Goal: Transaction & Acquisition: Download file/media

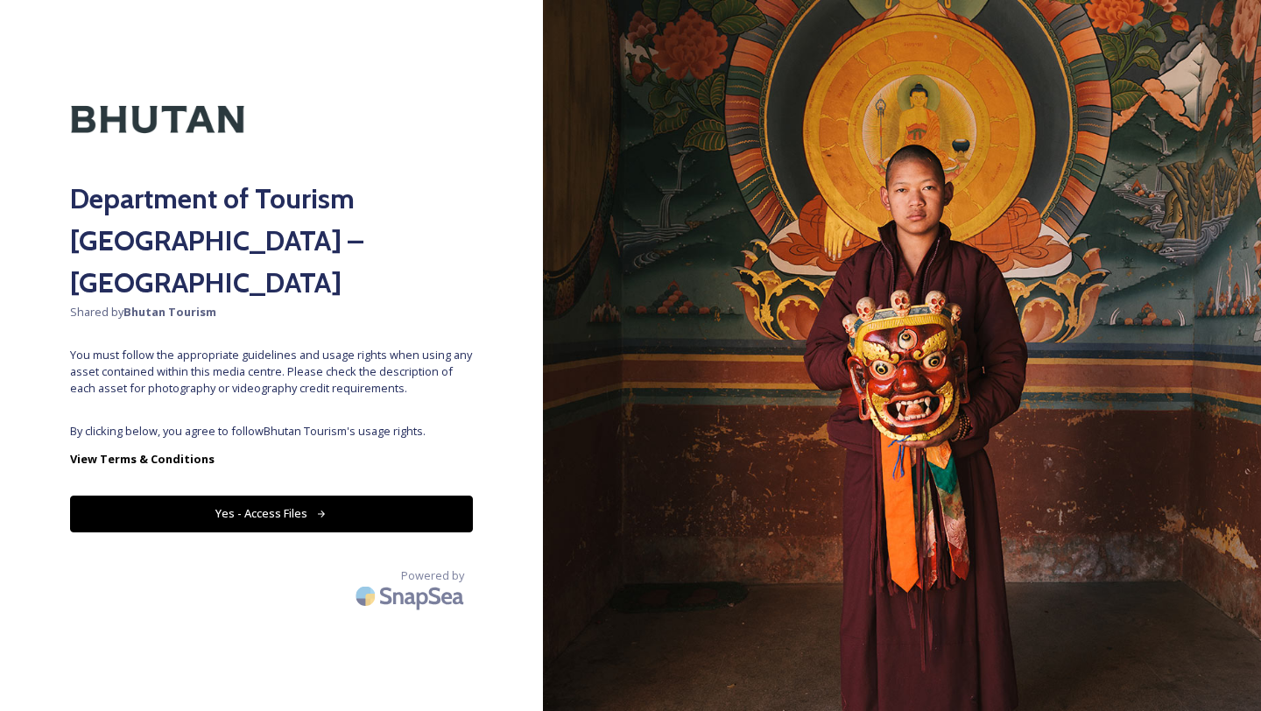
click at [278, 496] on button "Yes - Access Files" at bounding box center [271, 514] width 403 height 36
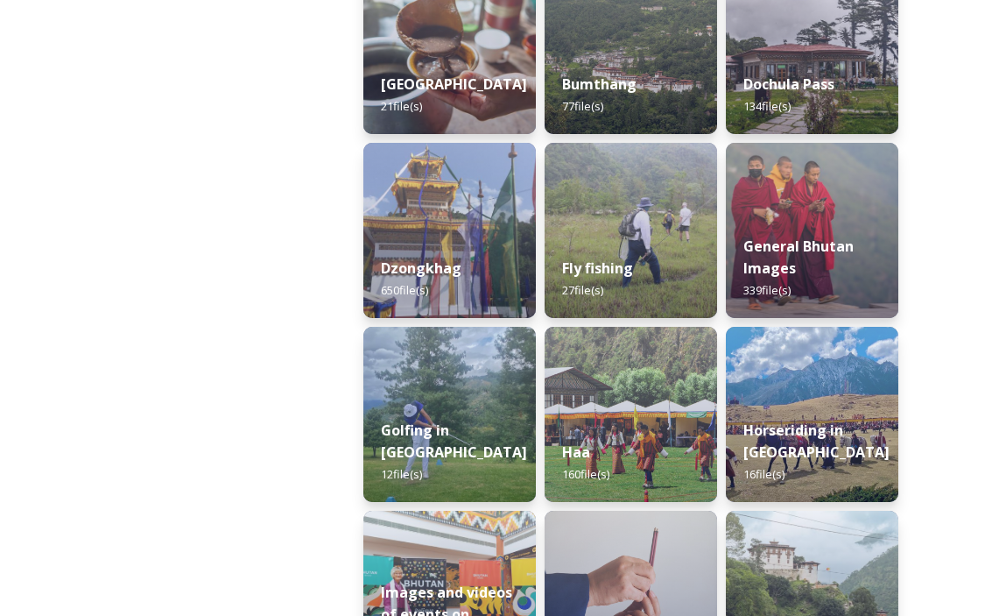
scroll to position [691, 0]
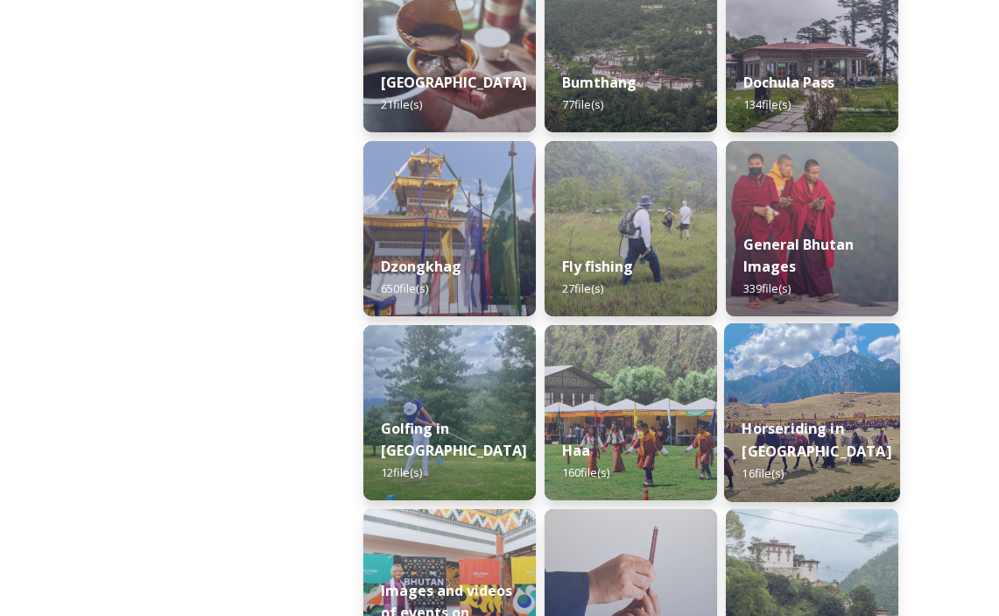
click at [818, 402] on div "Horseriding in [GEOGRAPHIC_DATA] 16 file(s)" at bounding box center [812, 451] width 176 height 102
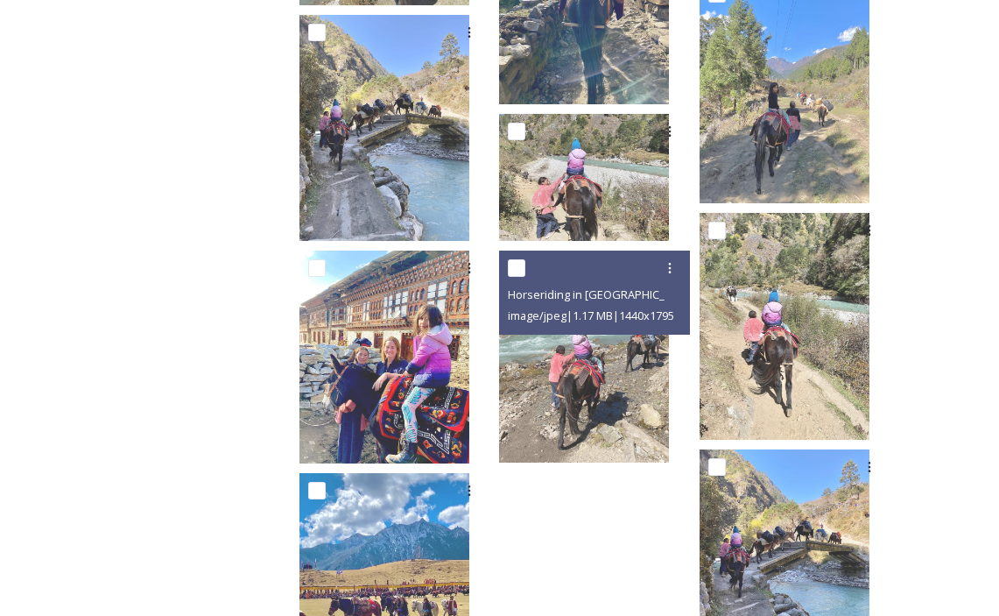
scroll to position [847, 0]
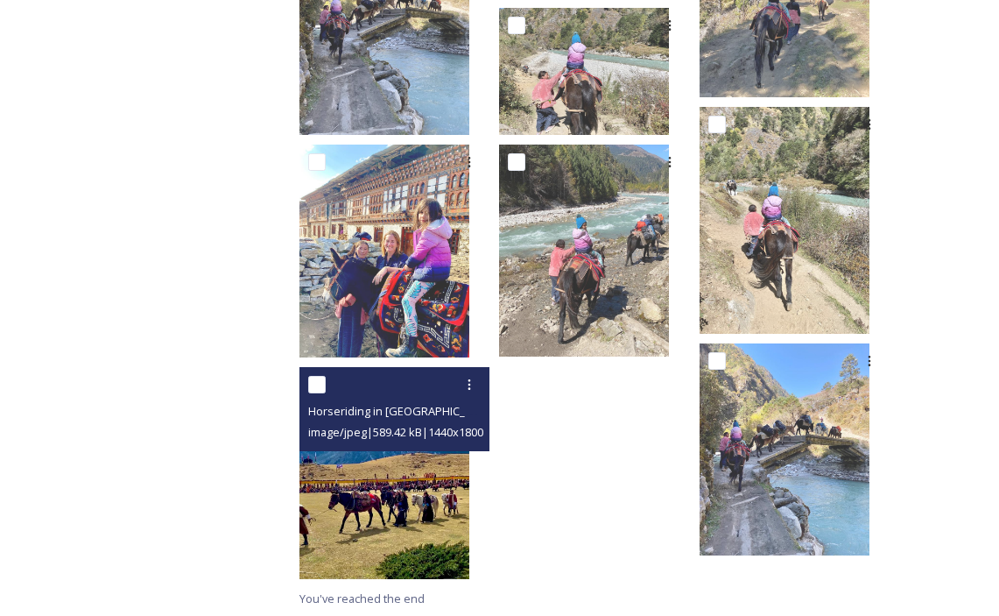
click at [442, 489] on img at bounding box center [384, 473] width 170 height 213
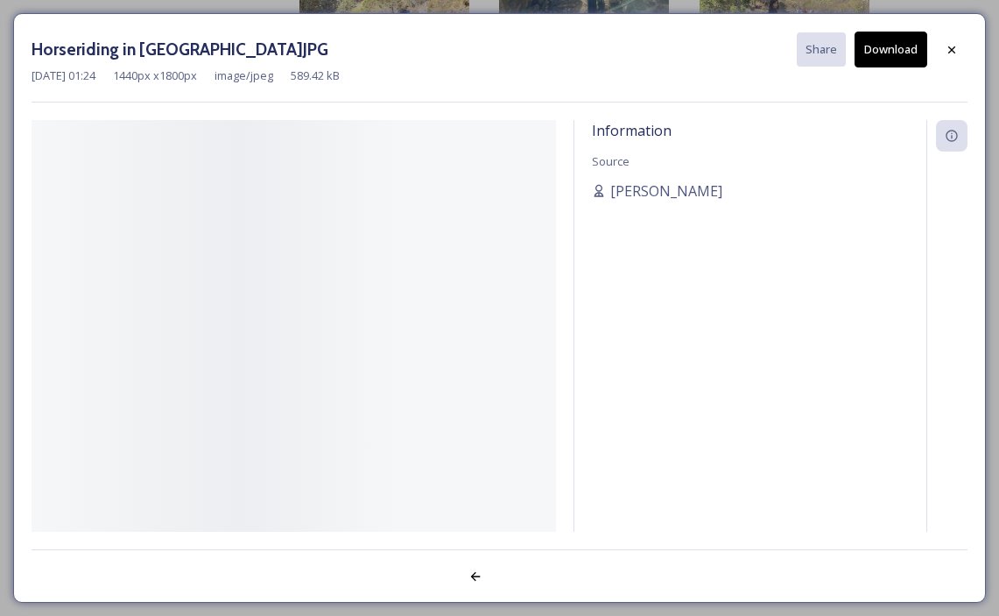
scroll to position [823, 0]
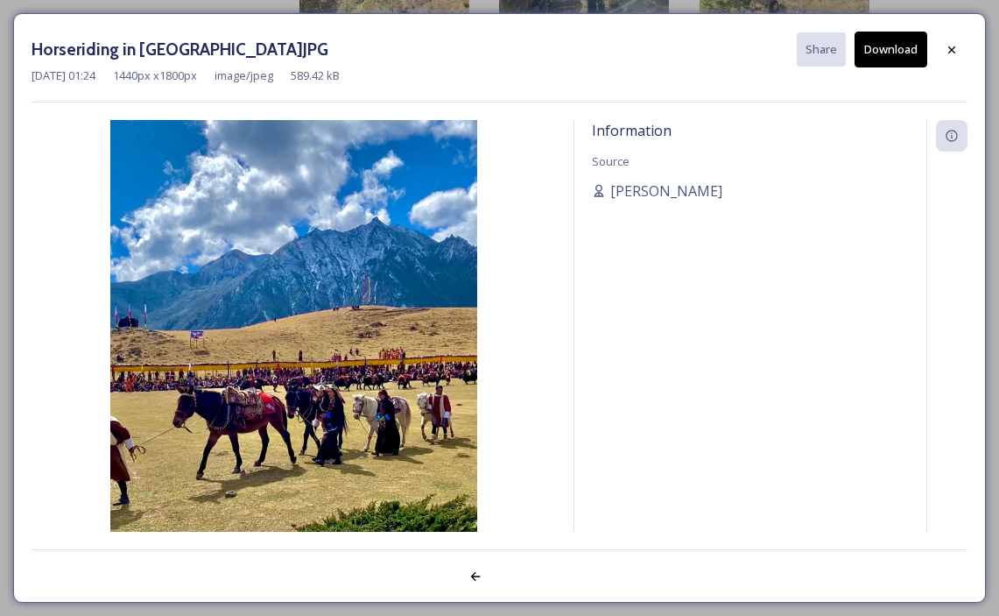
click at [363, 329] on img at bounding box center [294, 349] width 525 height 458
click at [878, 41] on button "Download" at bounding box center [891, 50] width 73 height 36
click at [957, 46] on icon at bounding box center [952, 50] width 14 height 14
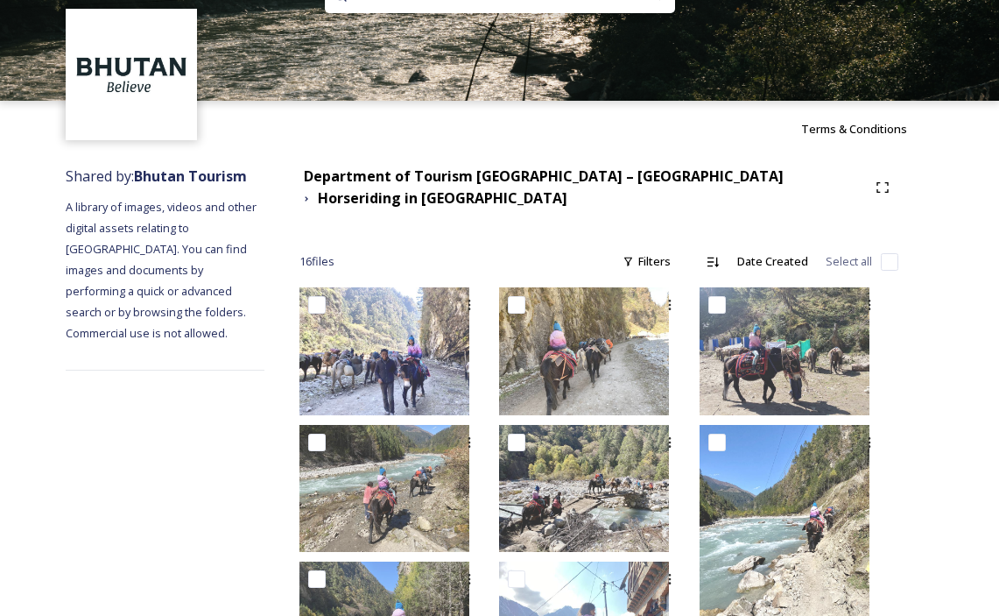
scroll to position [0, 0]
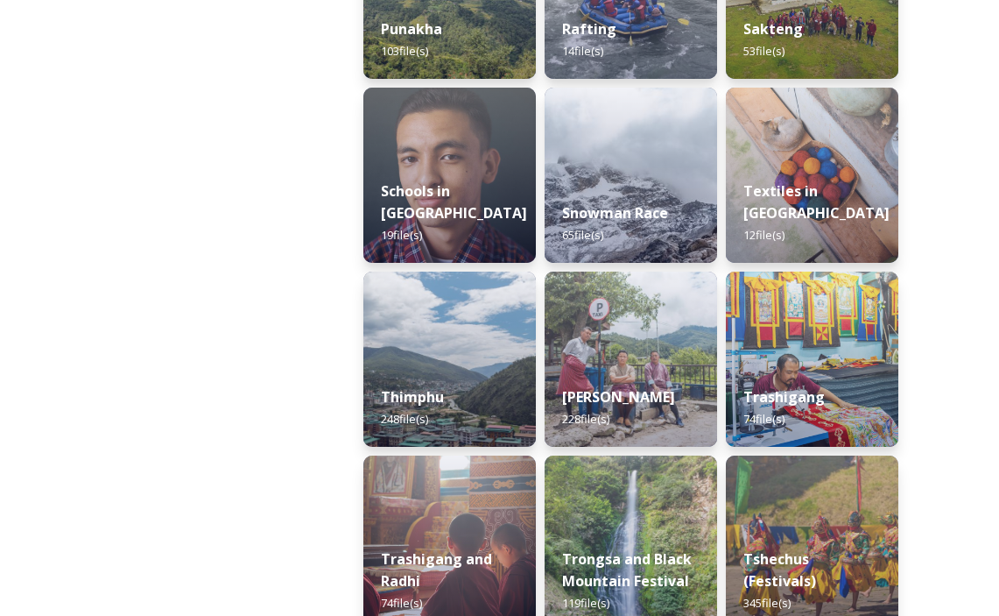
scroll to position [1872, 0]
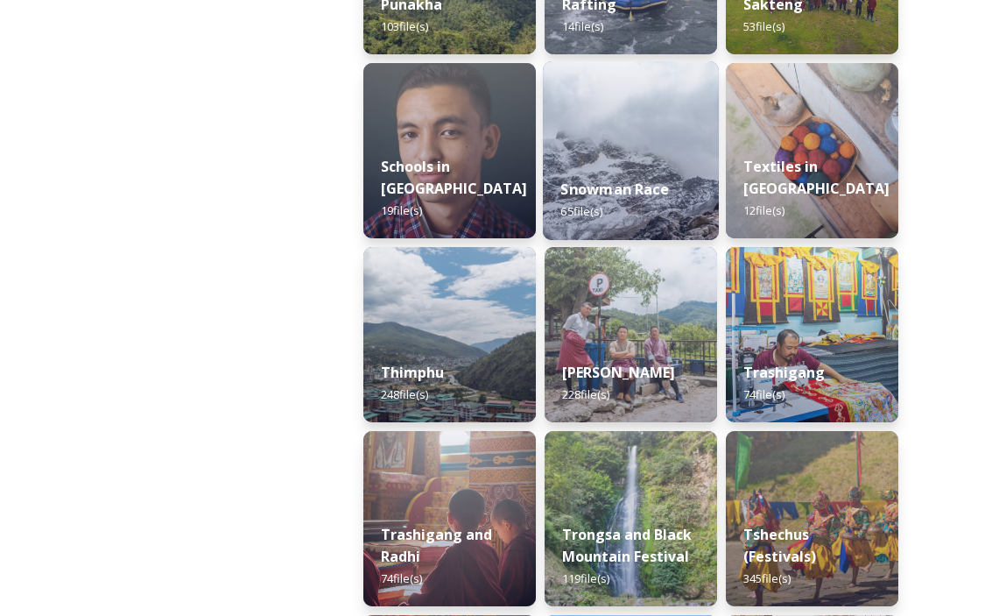
click at [610, 149] on img at bounding box center [631, 150] width 176 height 179
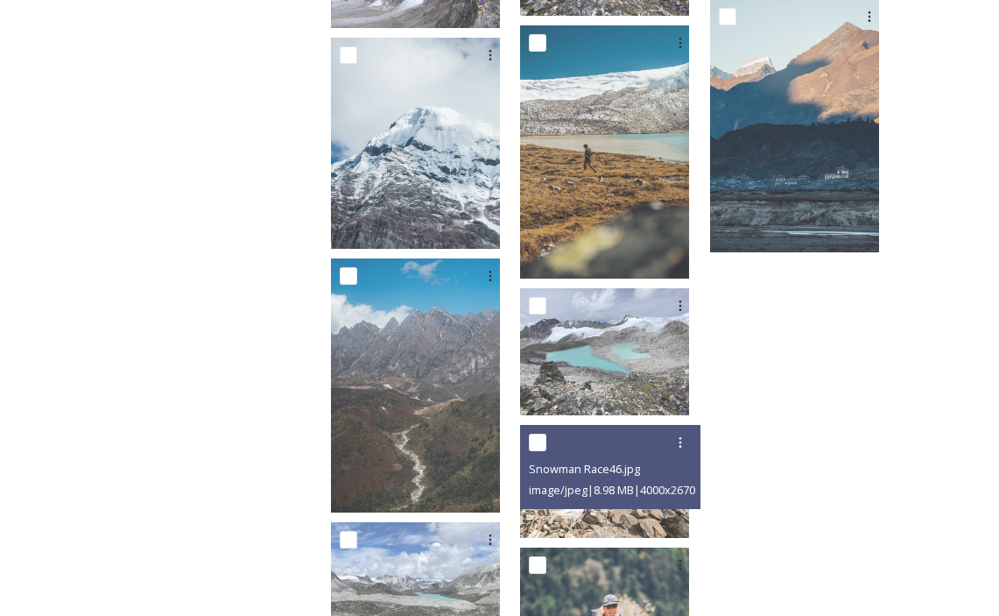
scroll to position [3492, 0]
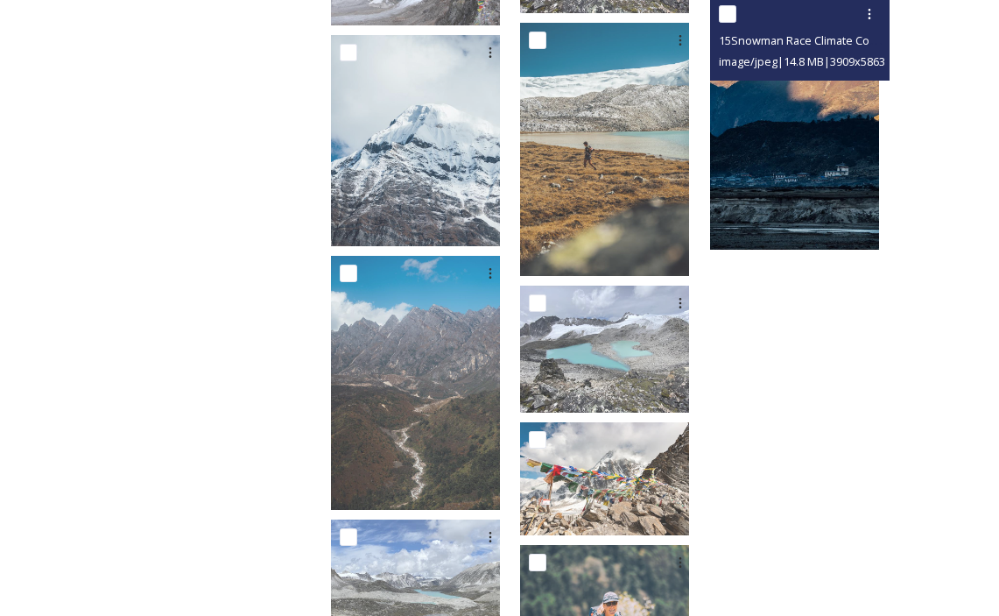
click at [799, 198] on img at bounding box center [794, 123] width 169 height 254
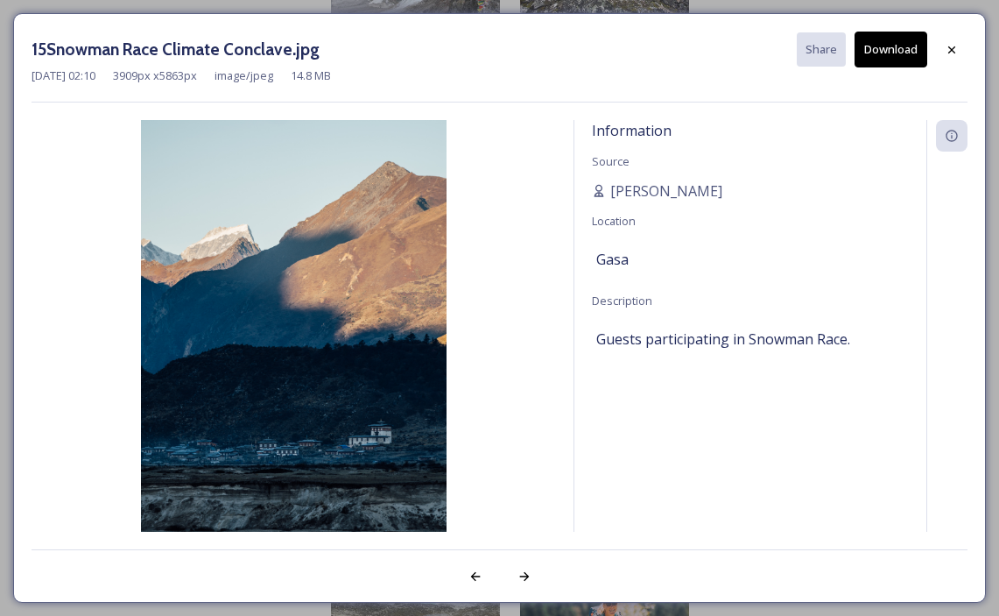
click at [877, 49] on button "Download" at bounding box center [891, 50] width 73 height 36
click at [954, 43] on icon at bounding box center [952, 50] width 14 height 14
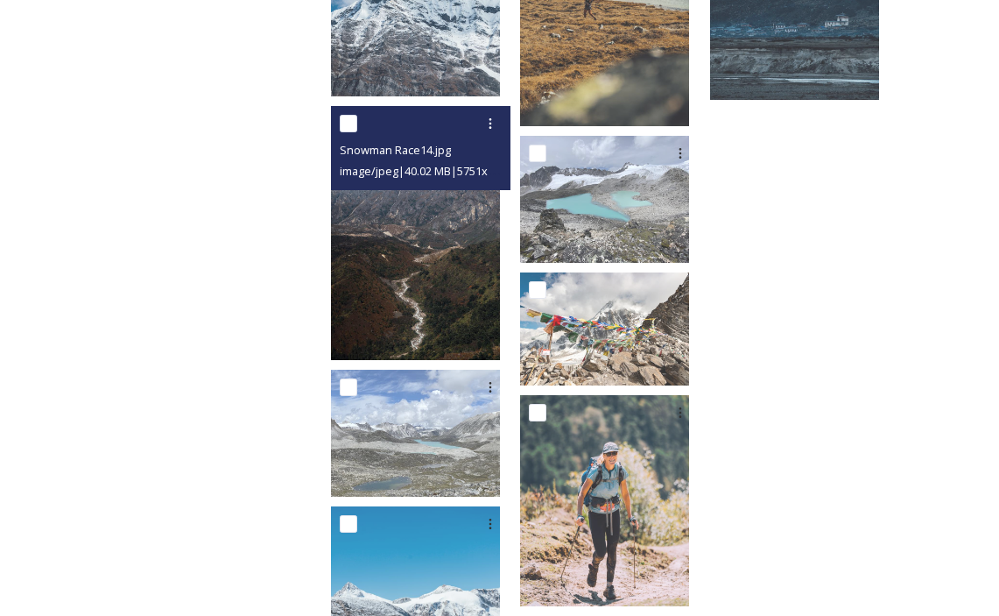
scroll to position [3812, 0]
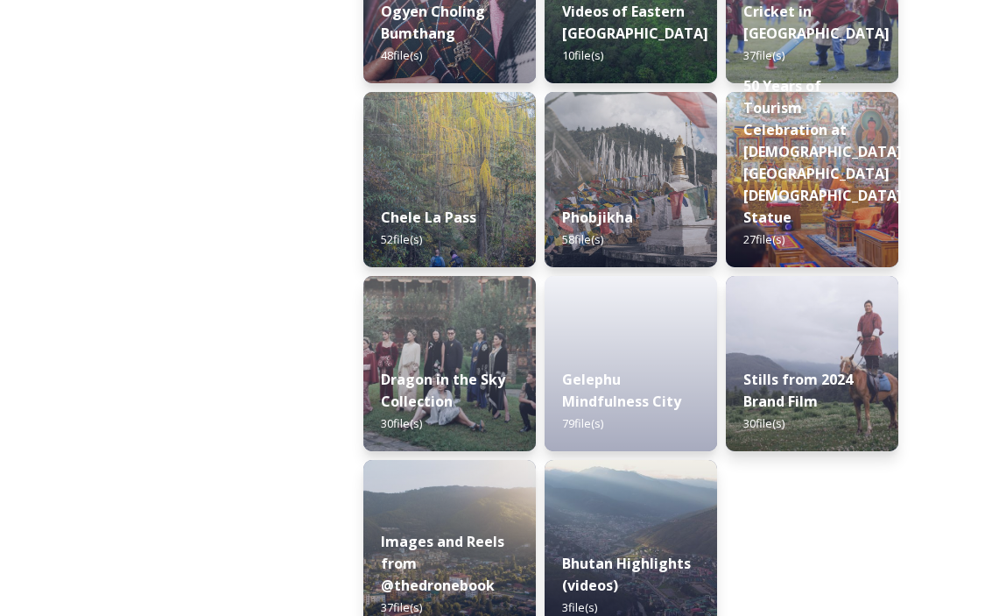
scroll to position [2983, 0]
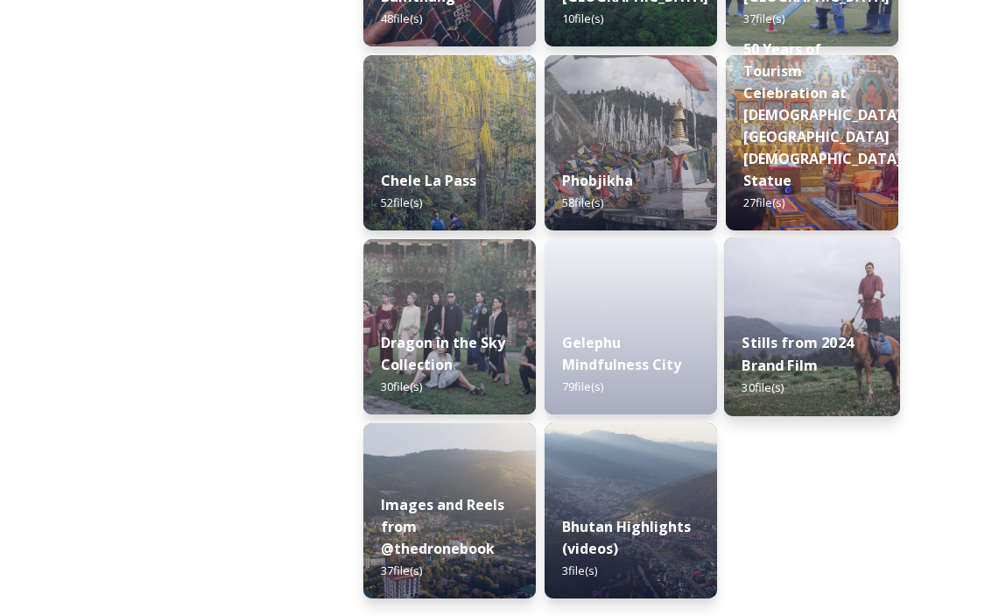
click at [833, 377] on div "Stills from 2024 Brand Film 30 file(s)" at bounding box center [812, 365] width 176 height 102
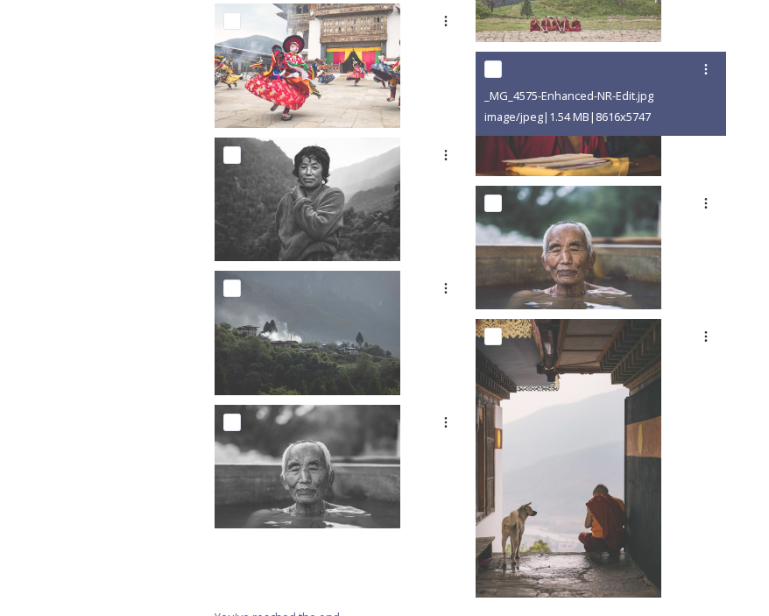
scroll to position [1931, 0]
